Goal: Information Seeking & Learning: Learn about a topic

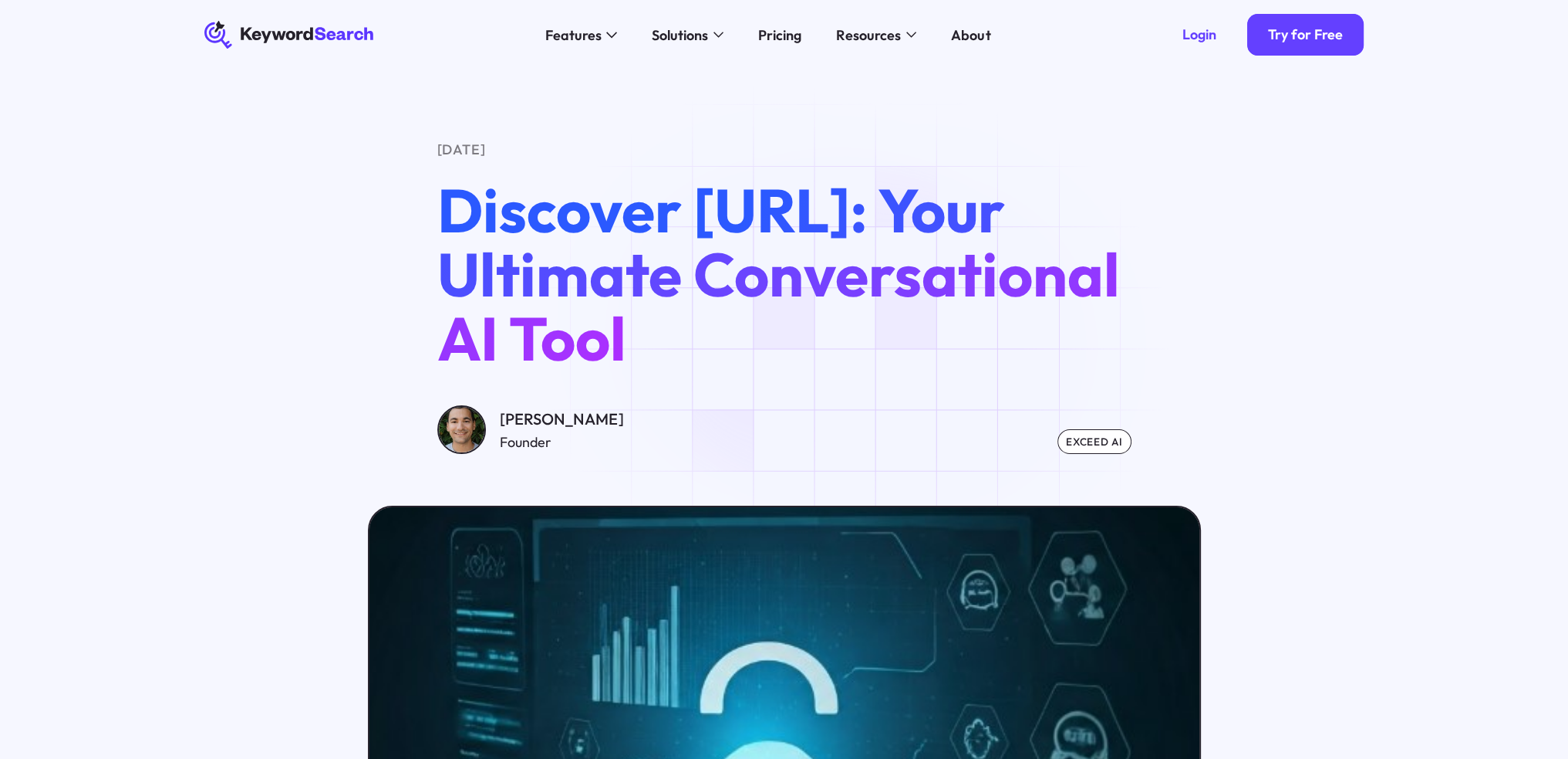
drag, startPoint x: 362, startPoint y: 218, endPoint x: 796, endPoint y: 335, distance: 449.5
click at [796, 335] on div "[DATE] Discover [URL]: Your Ultimate Conversational AI Tool [PERSON_NAME] Found…" at bounding box center [783, 296] width 1215 height 315
click at [796, 335] on h1 "Discover [URL]: Your Ultimate Conversational AI Tool" at bounding box center [785, 274] width 695 height 193
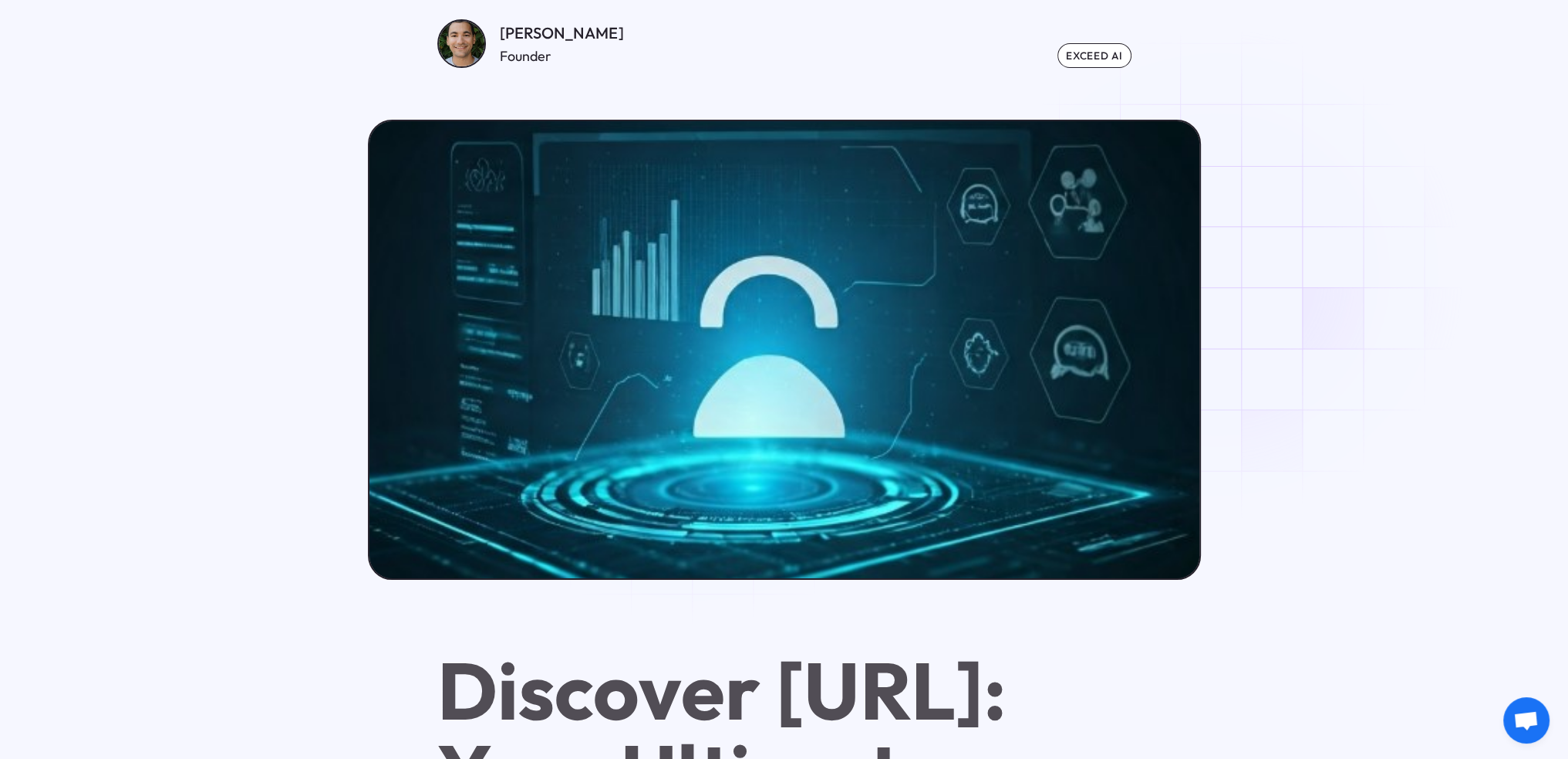
scroll to position [849, 0]
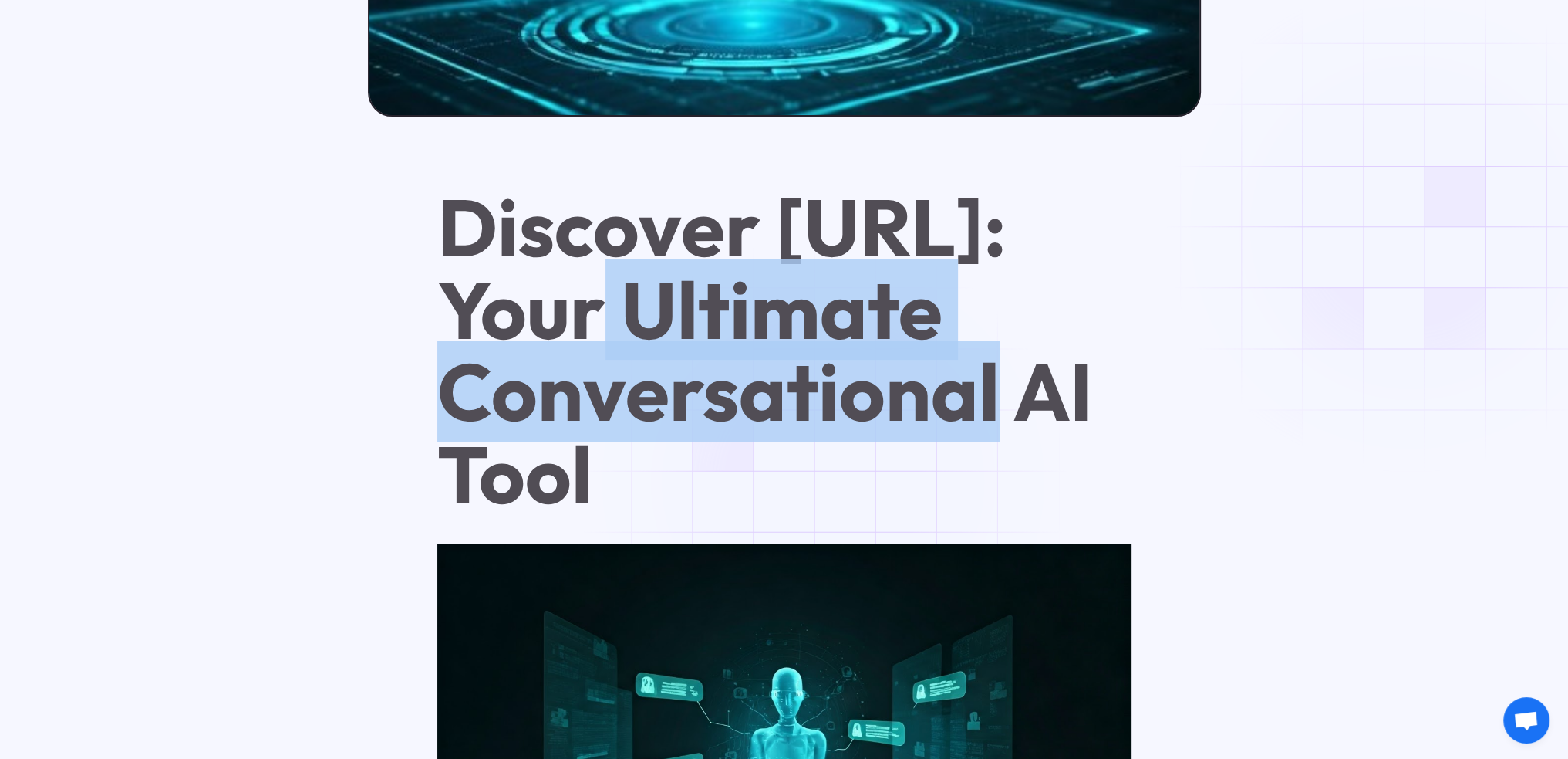
drag, startPoint x: 831, startPoint y: 326, endPoint x: 829, endPoint y: 483, distance: 157.0
click at [829, 483] on h1 "Discover [URL]: Your Ultimate Conversational AI Tool" at bounding box center [785, 350] width 695 height 329
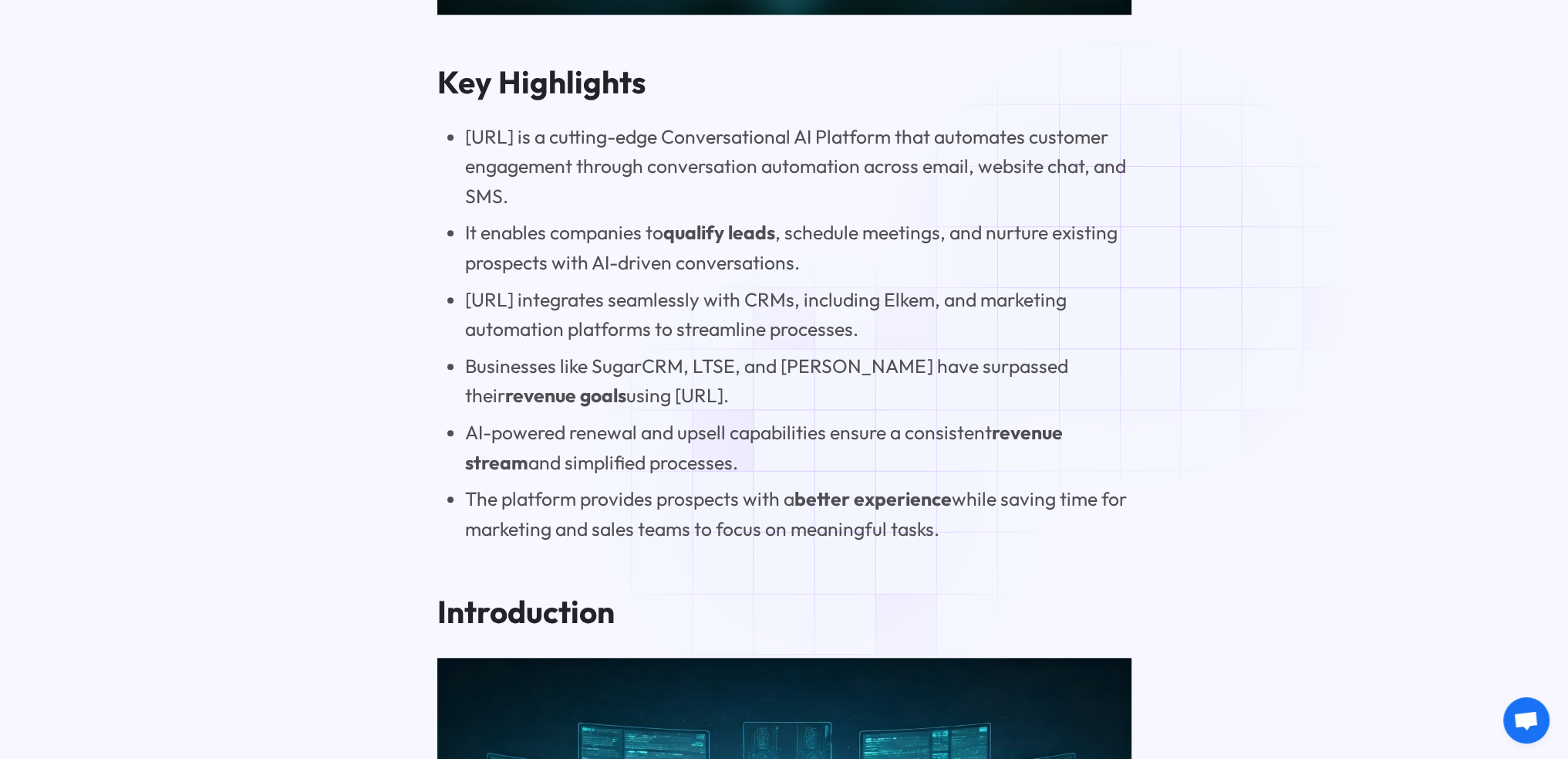
scroll to position [1775, 0]
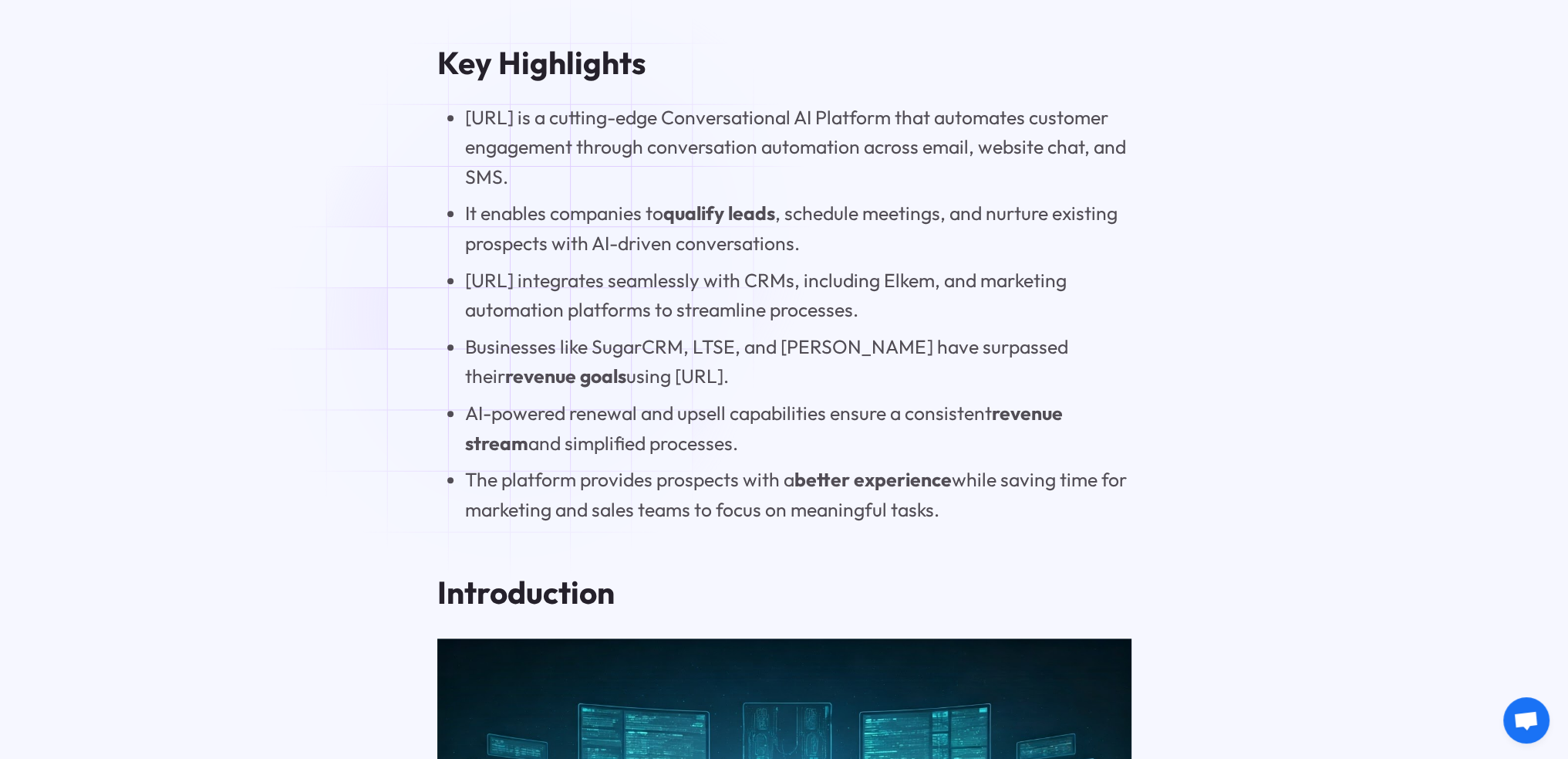
drag, startPoint x: 467, startPoint y: 195, endPoint x: 650, endPoint y: 260, distance: 194.2
click at [650, 192] on li "[URL] is a cutting-edge Conversational AI Platform that automates customer enga…" at bounding box center [798, 147] width 666 height 90
drag, startPoint x: 582, startPoint y: 213, endPoint x: 739, endPoint y: 262, distance: 164.5
click at [739, 192] on li "[URL] is a cutting-edge Conversational AI Platform that automates customer enga…" at bounding box center [798, 147] width 666 height 90
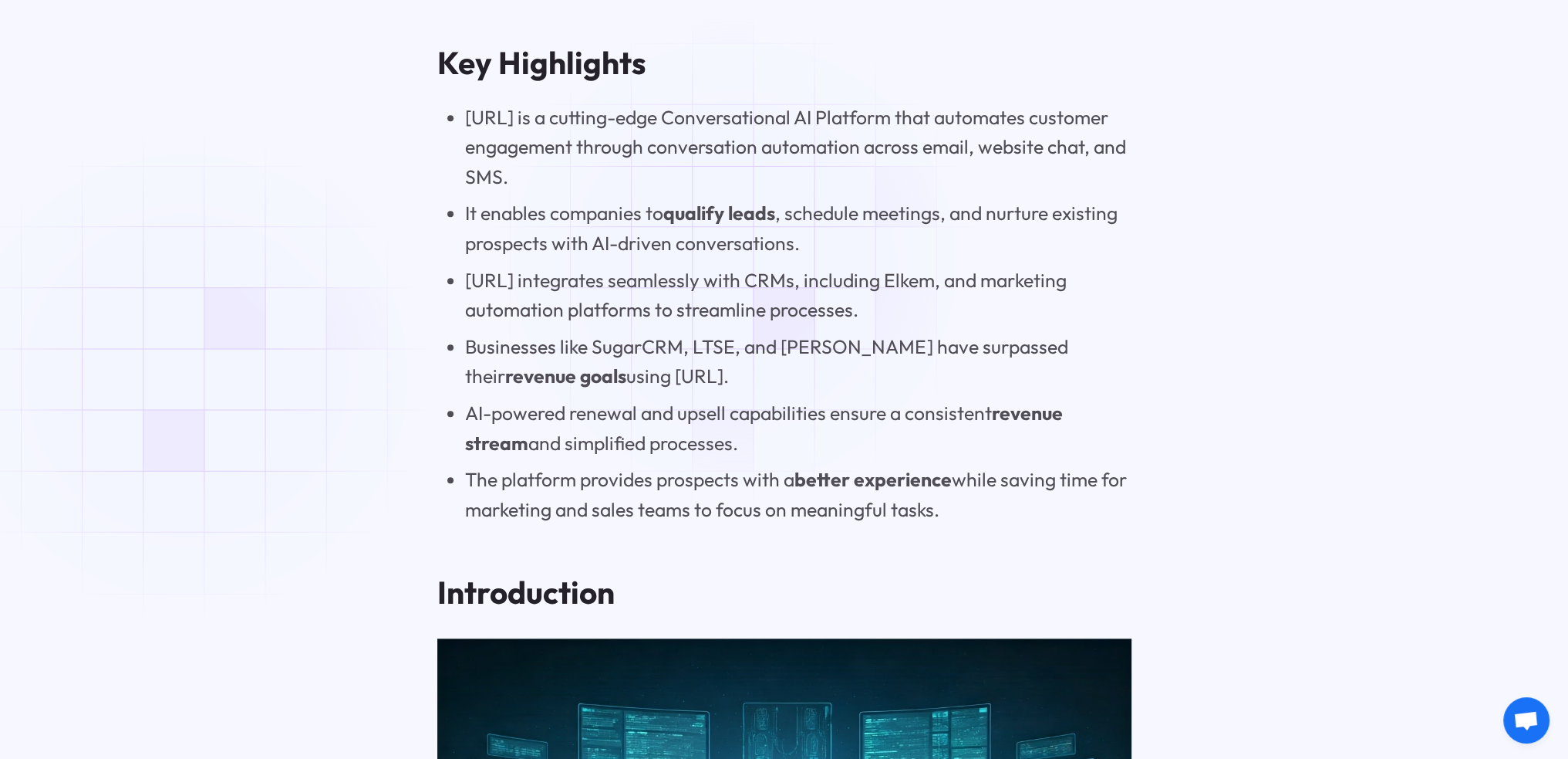
click at [739, 192] on li "[URL] is a cutting-edge Conversational AI Platform that automates customer enga…" at bounding box center [798, 147] width 666 height 90
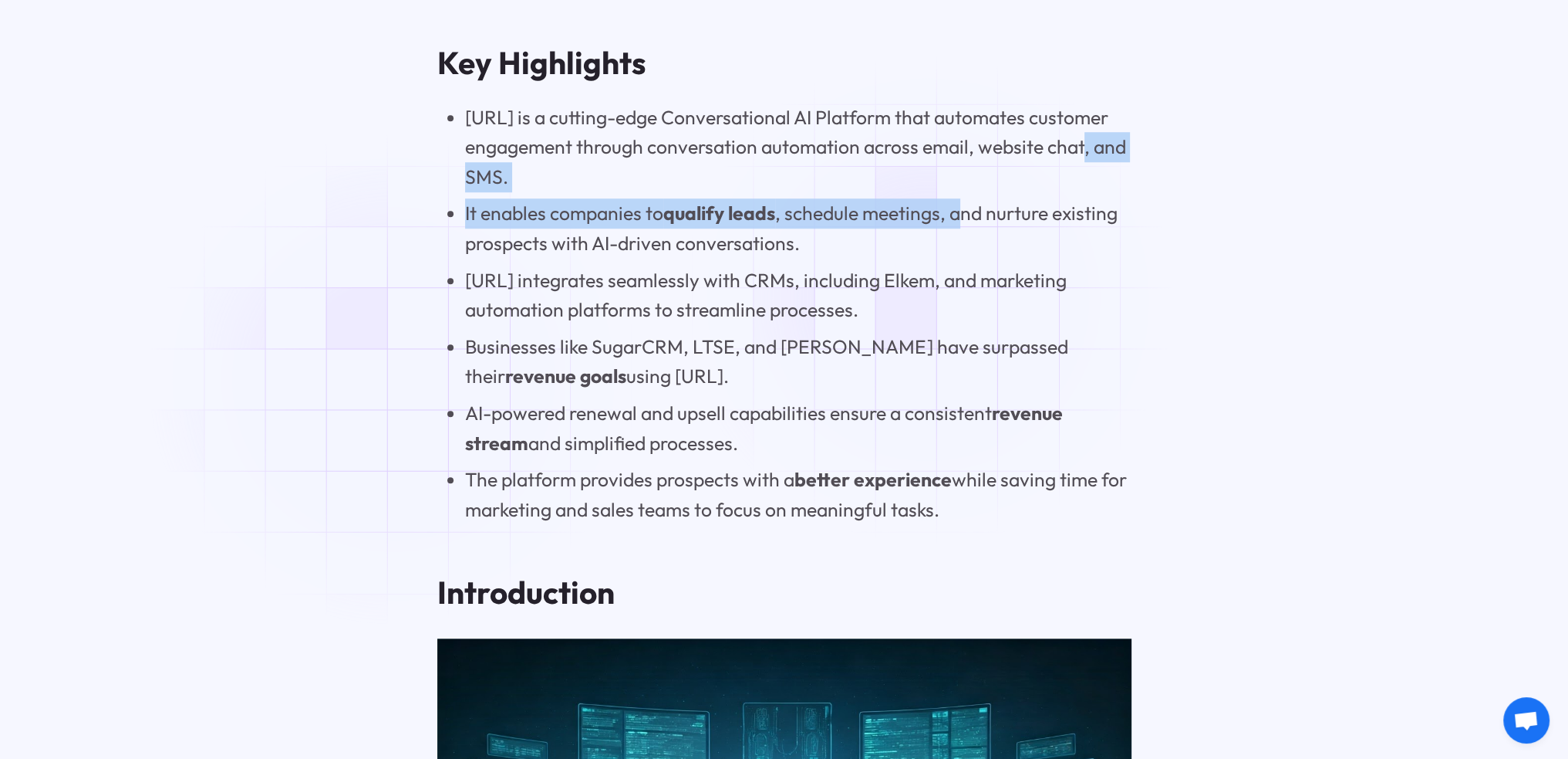
drag, startPoint x: 560, startPoint y: 271, endPoint x: 960, endPoint y: 309, distance: 401.8
click at [959, 309] on ul "[URL] is a cutting-edge Conversational AI Platform that automates customer enga…" at bounding box center [785, 313] width 695 height 422
click at [960, 258] on li "It enables companies to qualify leads , schedule meetings, and nurture existing…" at bounding box center [798, 228] width 666 height 60
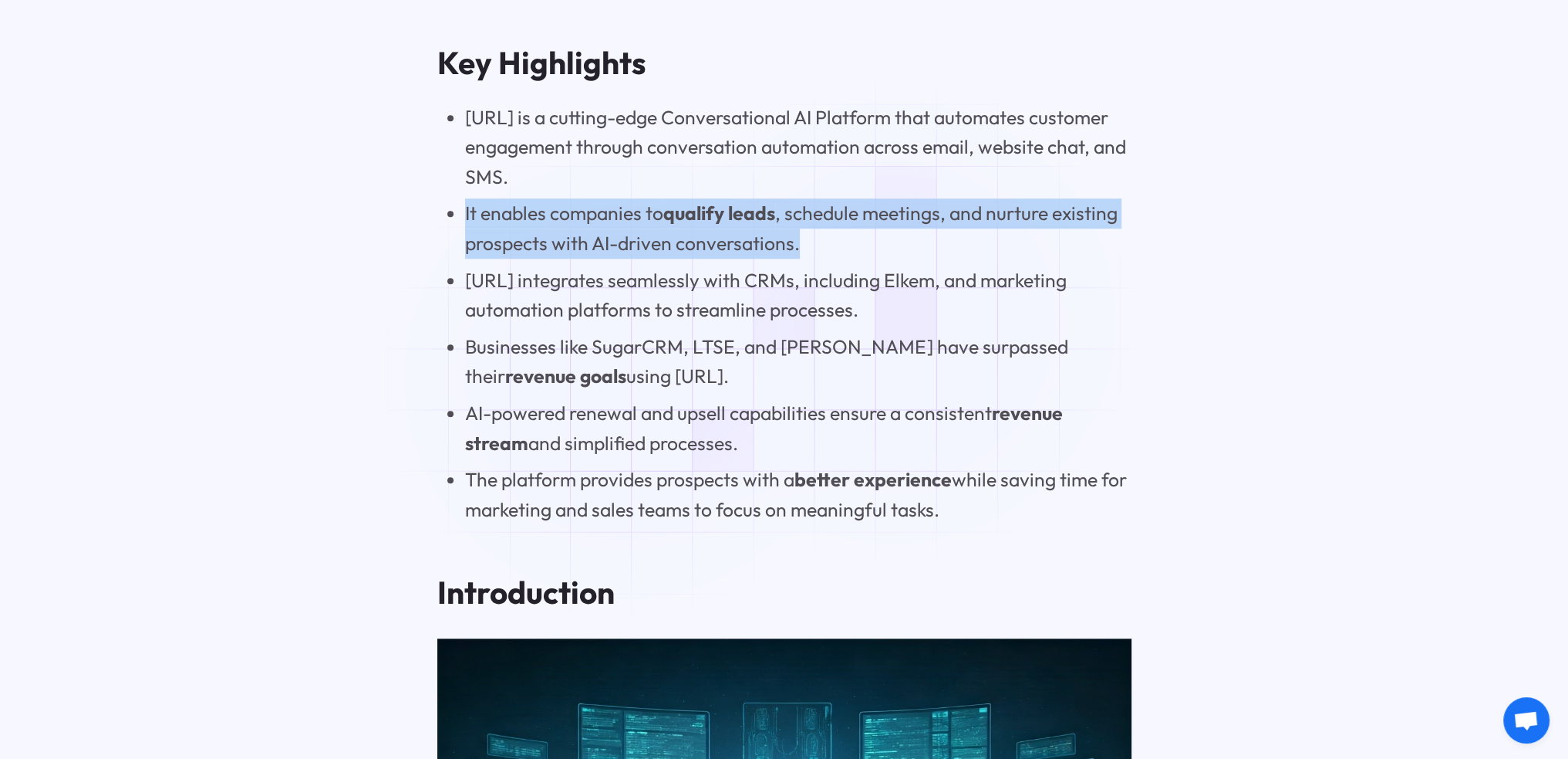
drag, startPoint x: 461, startPoint y: 299, endPoint x: 951, endPoint y: 328, distance: 490.9
click at [951, 328] on ul "[URL] is a cutting-edge Conversational AI Platform that automates customer enga…" at bounding box center [785, 313] width 695 height 422
click at [951, 258] on li "It enables companies to qualify leads , schedule meetings, and nurture existing…" at bounding box center [798, 228] width 666 height 60
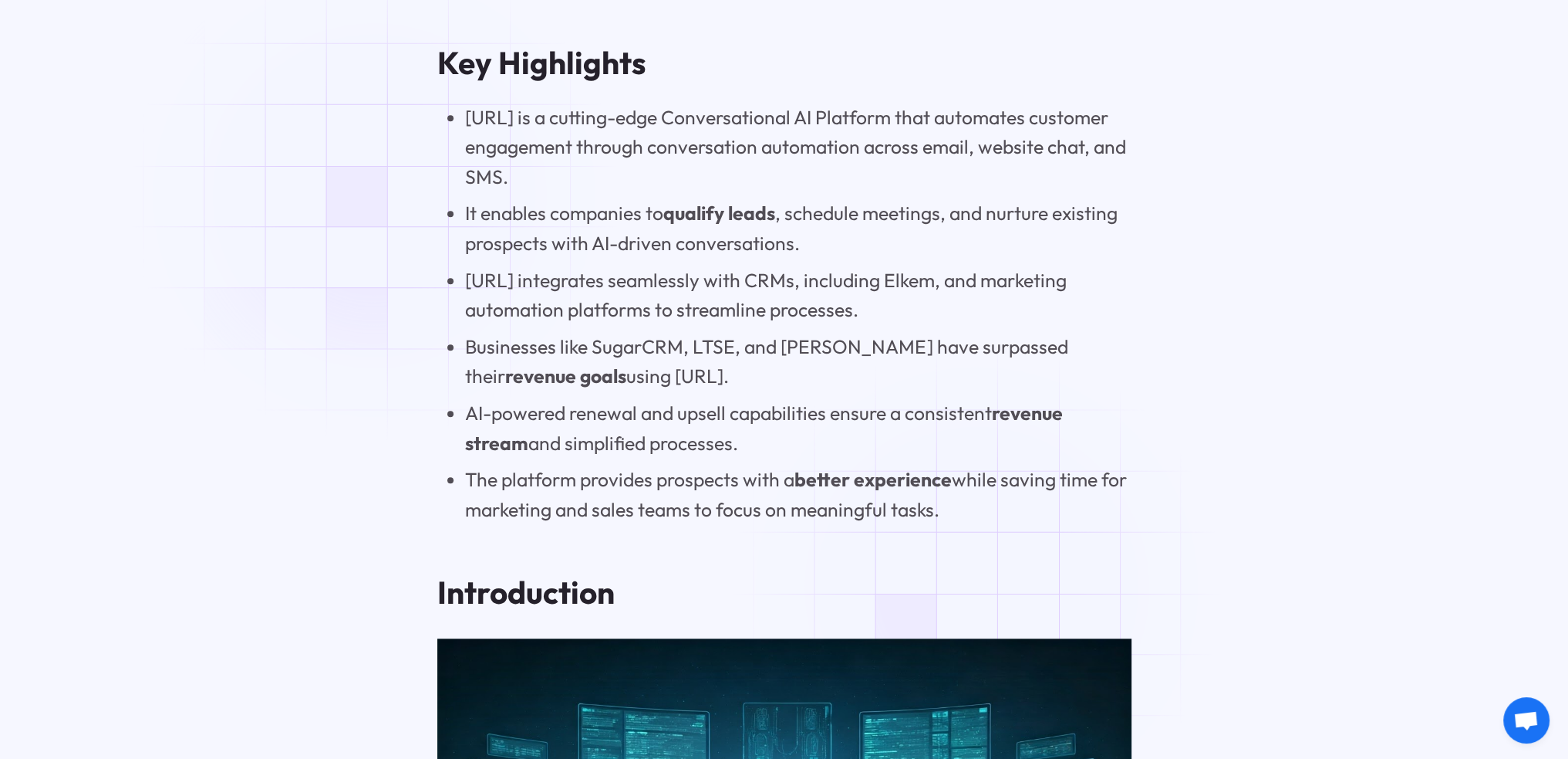
drag, startPoint x: 466, startPoint y: 361, endPoint x: 984, endPoint y: 588, distance: 565.6
click at [984, 525] on ul "[URL] is a cutting-edge Conversational AI Platform that automates customer enga…" at bounding box center [785, 313] width 695 height 422
click at [984, 524] on li "The platform provides prospects with a better experience while saving time for …" at bounding box center [798, 494] width 666 height 60
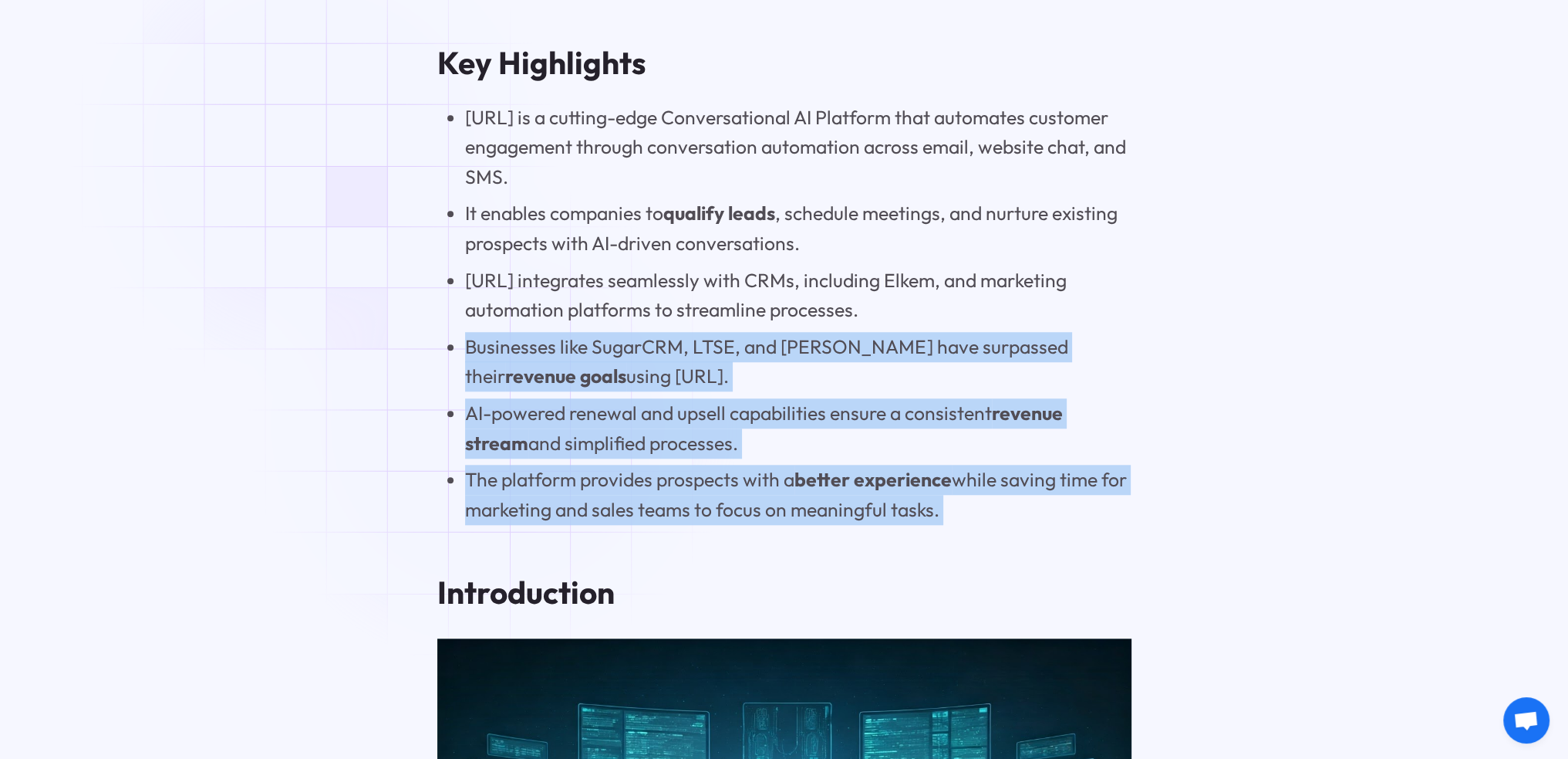
drag, startPoint x: 980, startPoint y: 586, endPoint x: 496, endPoint y: 424, distance: 510.4
click at [496, 424] on ul "[URL] is a cutting-edge Conversational AI Platform that automates customer enga…" at bounding box center [785, 313] width 695 height 422
click at [496, 391] on li "Businesses like SugarCRM, LTSE, and Hearst have surpassed their revenue goals u…" at bounding box center [798, 362] width 666 height 60
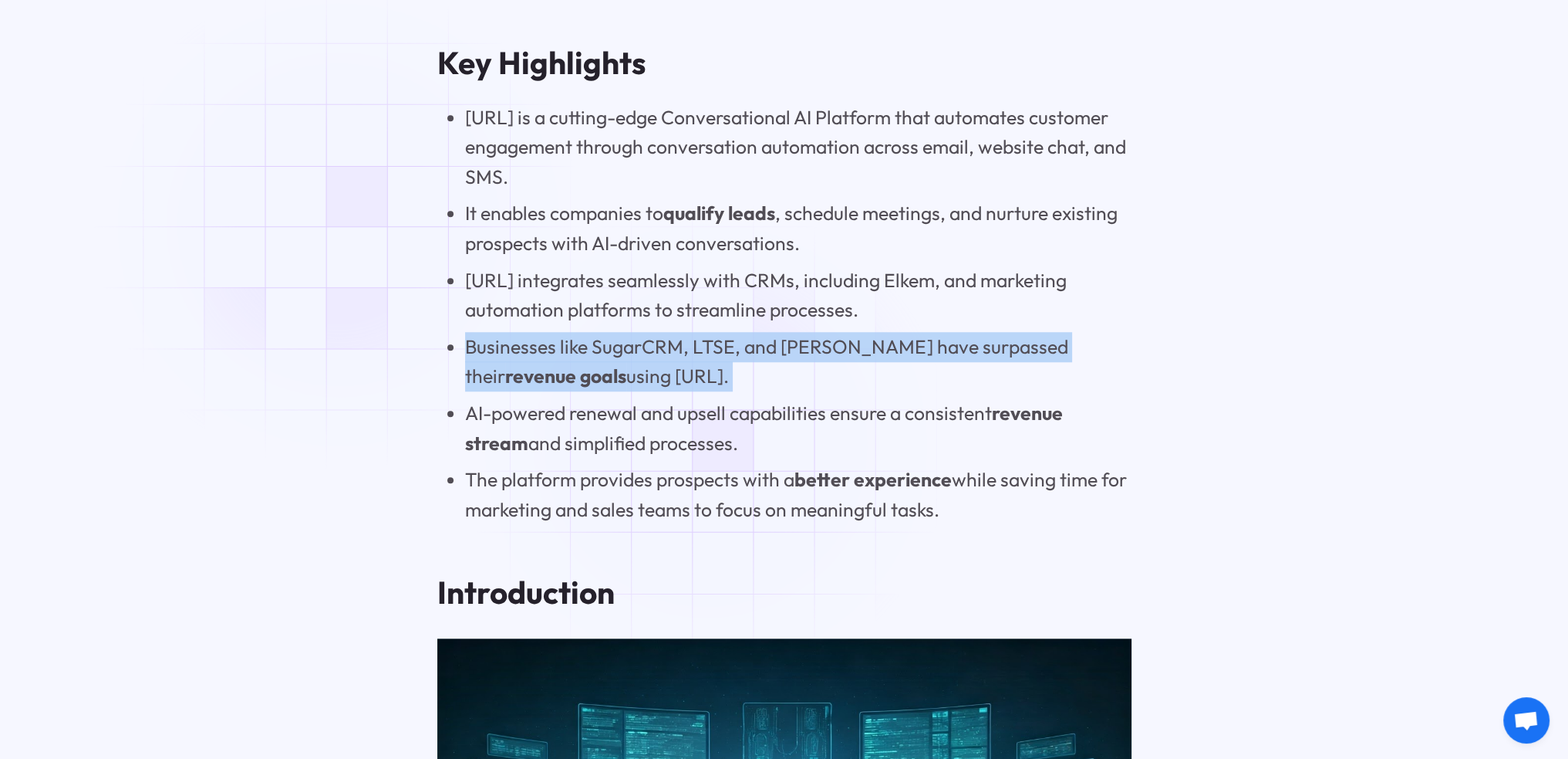
drag, startPoint x: 496, startPoint y: 424, endPoint x: 773, endPoint y: 452, distance: 278.4
click at [773, 391] on li "Businesses like SugarCRM, LTSE, and Hearst have surpassed their revenue goals u…" at bounding box center [798, 362] width 666 height 60
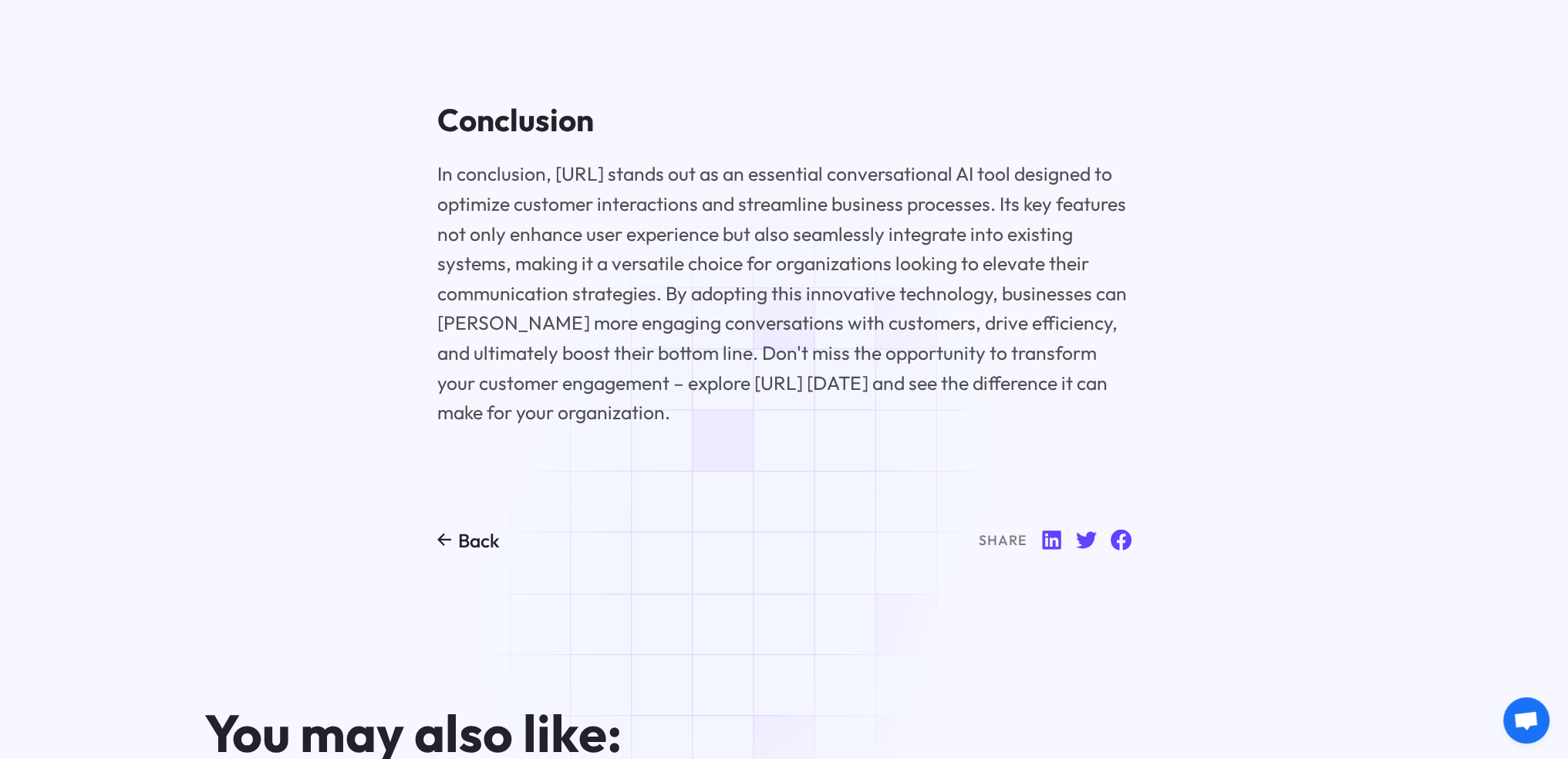
scroll to position [6097, 0]
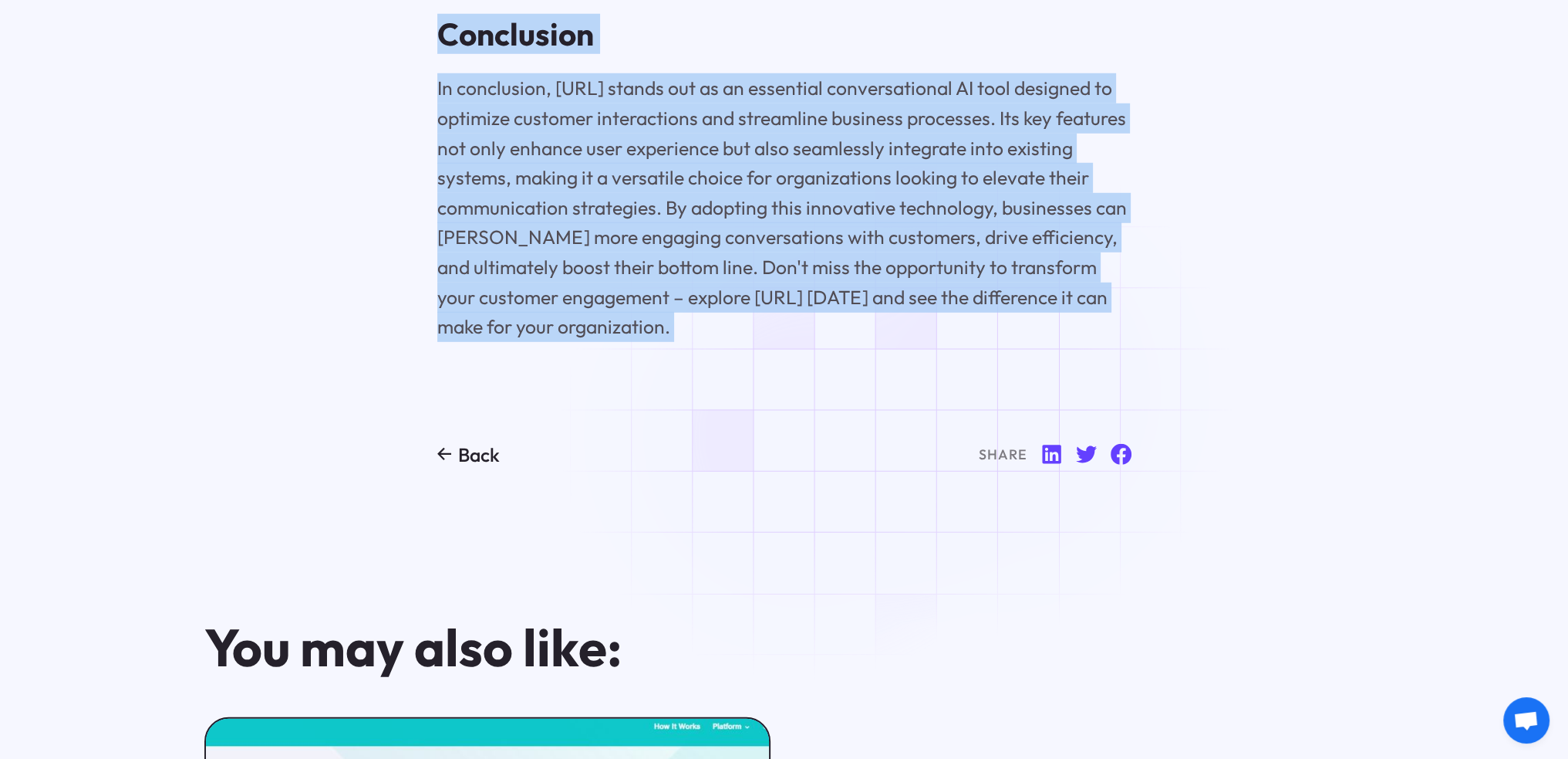
drag, startPoint x: 438, startPoint y: 114, endPoint x: 820, endPoint y: 444, distance: 504.8
drag, startPoint x: 842, startPoint y: 418, endPoint x: 390, endPoint y: 129, distance: 536.5
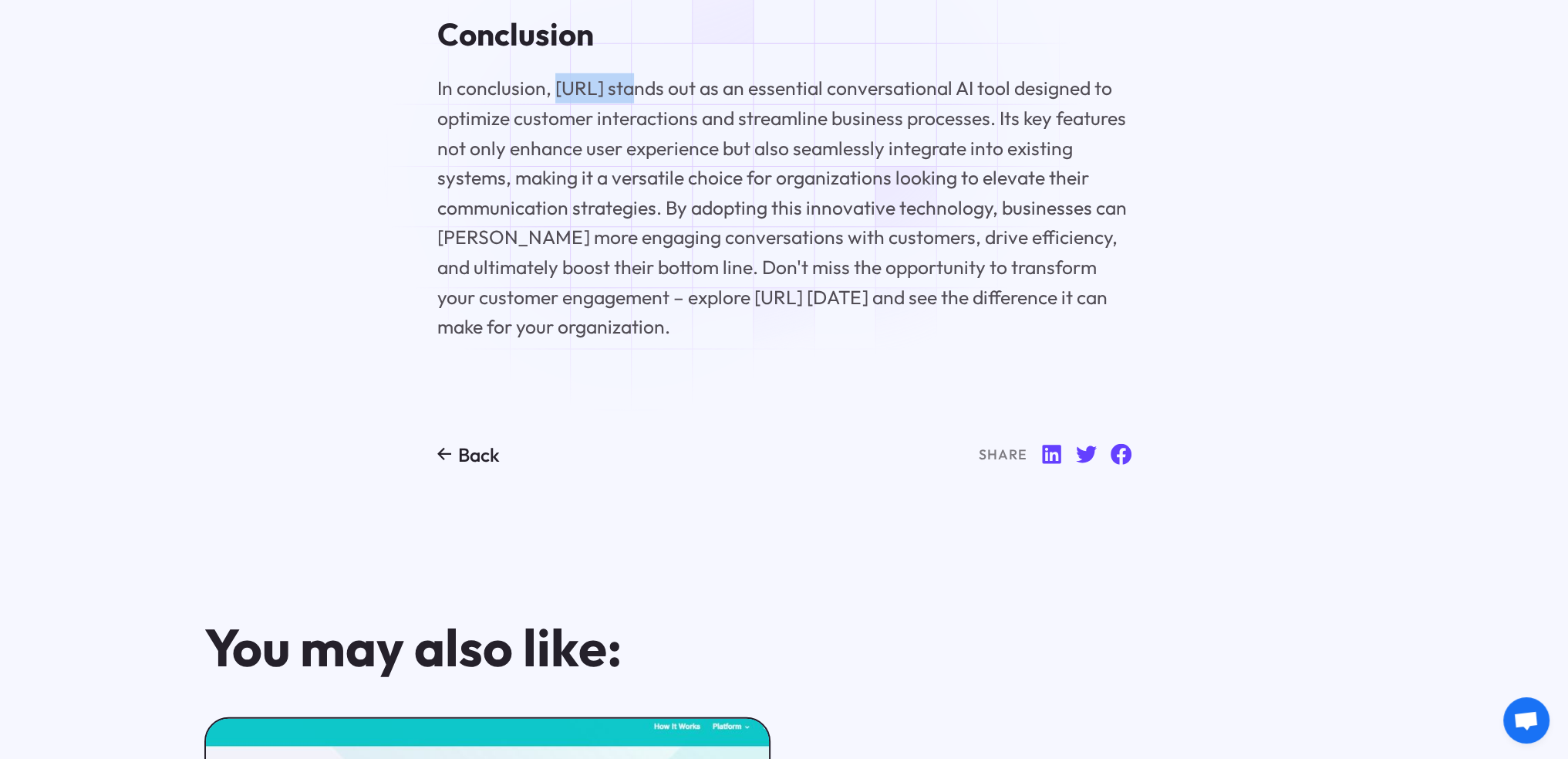
drag, startPoint x: 558, startPoint y: 169, endPoint x: 626, endPoint y: 167, distance: 68.0
click at [635, 168] on p "In conclusion, [URL] stands out as an essential conversational AI tool designed…" at bounding box center [785, 207] width 695 height 268
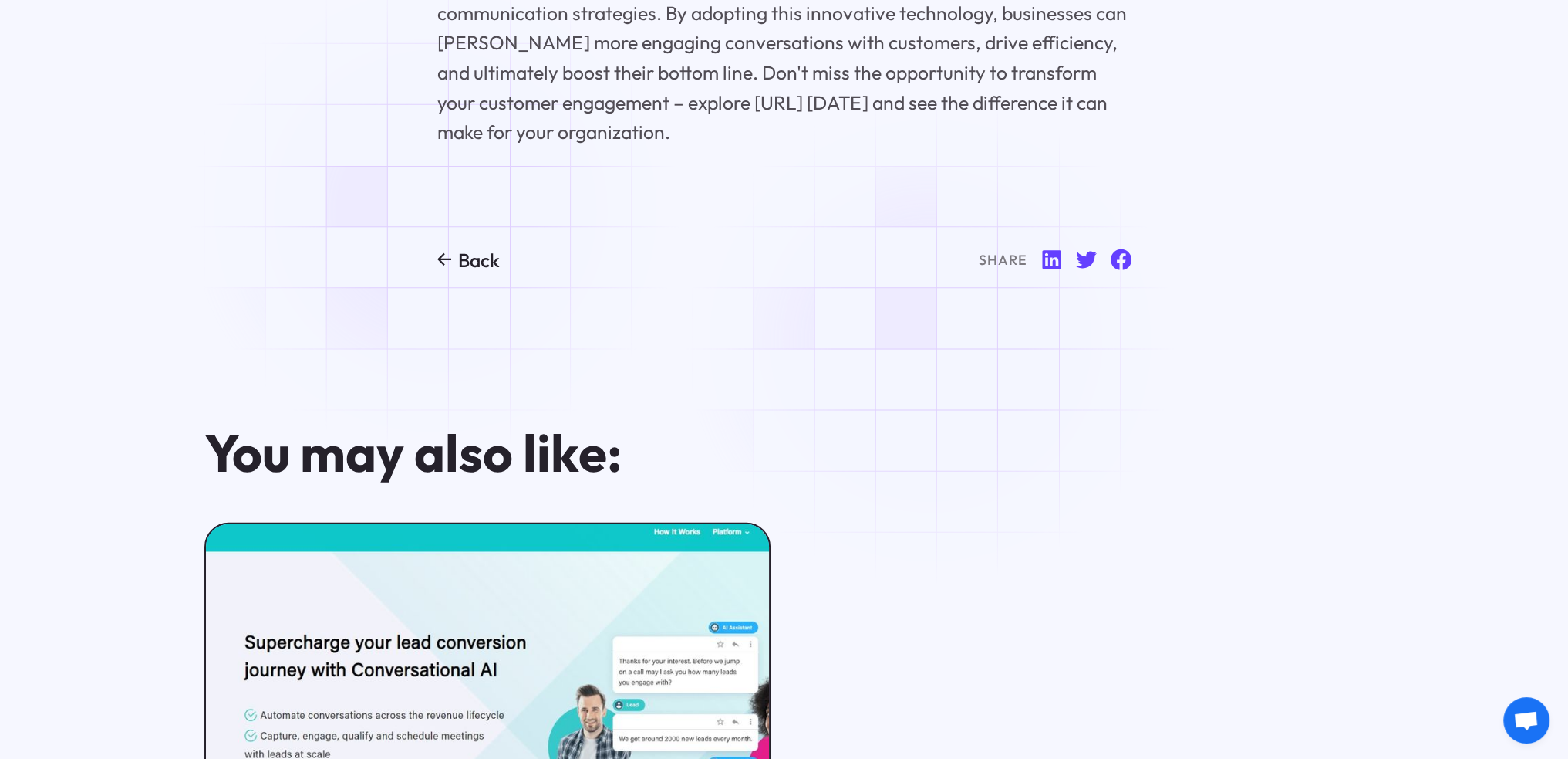
scroll to position [6560, 0]
